Goal: Transaction & Acquisition: Purchase product/service

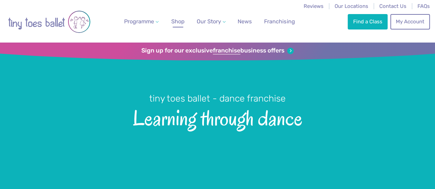
click at [179, 24] on span "Shop" at bounding box center [177, 21] width 13 height 7
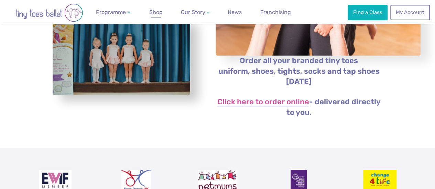
scroll to position [140, 0]
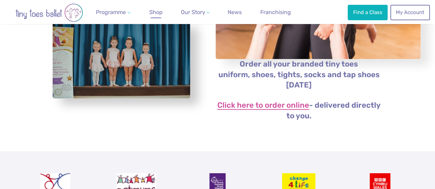
click at [280, 110] on link "Click here to order online" at bounding box center [263, 106] width 92 height 8
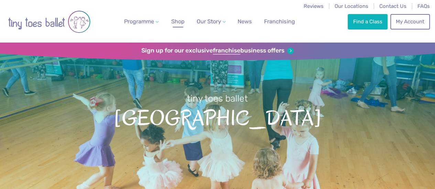
click at [172, 22] on span "Shop" at bounding box center [177, 21] width 13 height 7
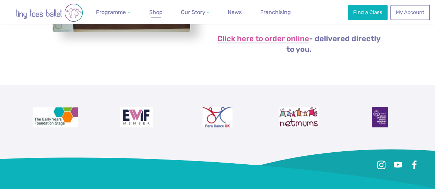
scroll to position [193, 0]
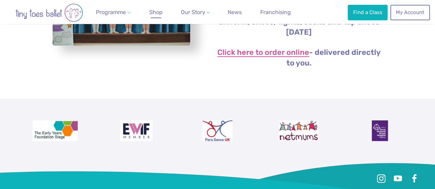
click at [250, 57] on link "Click here to order online" at bounding box center [263, 53] width 92 height 8
